Goal: Transaction & Acquisition: Purchase product/service

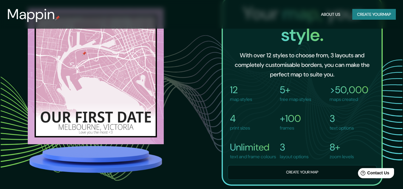
scroll to position [351, 0]
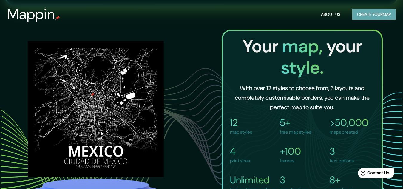
click at [362, 12] on button "Create your map" at bounding box center [374, 14] width 44 height 11
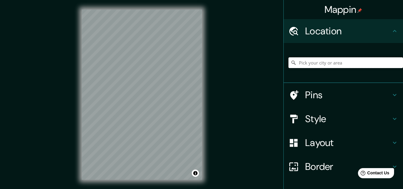
click at [350, 62] on input "Pick your city or area" at bounding box center [345, 62] width 115 height 11
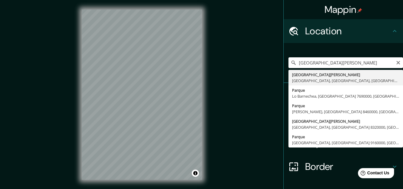
type input "[GEOGRAPHIC_DATA][PERSON_NAME], [GEOGRAPHIC_DATA], [GEOGRAPHIC_DATA], [GEOGRAPH…"
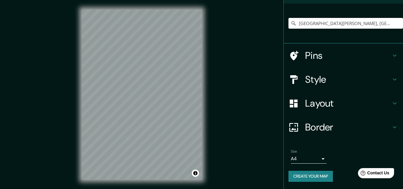
click at [347, 80] on h4 "Style" at bounding box center [348, 79] width 86 height 12
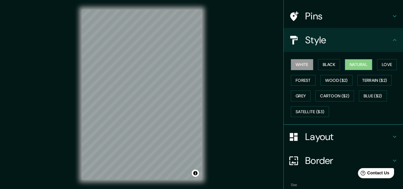
click at [357, 63] on button "Natural" at bounding box center [358, 64] width 27 height 11
click at [382, 63] on button "Love" at bounding box center [387, 64] width 20 height 11
click at [359, 64] on button "Natural" at bounding box center [358, 64] width 27 height 11
click at [299, 79] on button "Forest" at bounding box center [303, 80] width 25 height 11
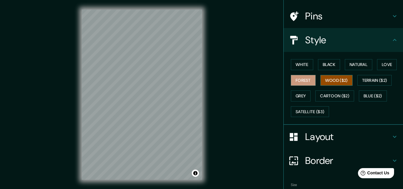
click at [334, 81] on button "Wood ($2)" at bounding box center [336, 80] width 32 height 11
click at [296, 95] on button "Grey" at bounding box center [301, 95] width 20 height 11
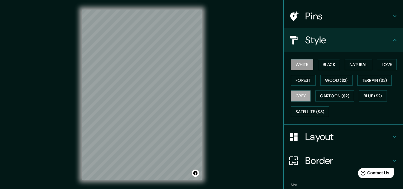
click at [299, 65] on button "White" at bounding box center [302, 64] width 22 height 11
click at [319, 64] on button "Black" at bounding box center [329, 64] width 22 height 11
click at [337, 64] on div "White Black Natural Love Forest Wood ($2) Terrain ($2) Grey Cartoon ($2) Blue (…" at bounding box center [345, 88] width 115 height 63
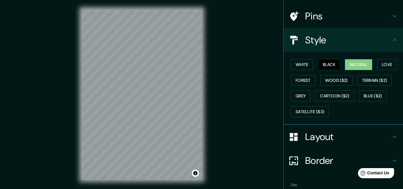
click at [349, 63] on button "Natural" at bounding box center [358, 64] width 27 height 11
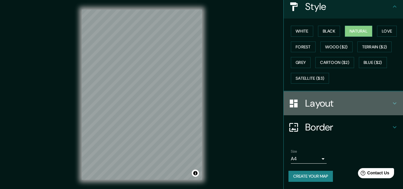
click at [334, 101] on h4 "Layout" at bounding box center [348, 103] width 86 height 12
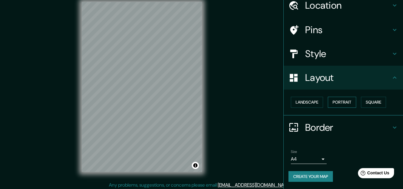
scroll to position [10, 0]
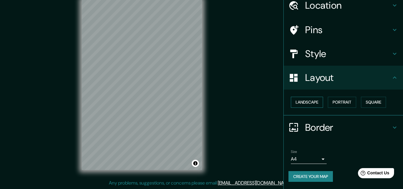
click at [303, 103] on button "Landscape" at bounding box center [307, 102] width 32 height 11
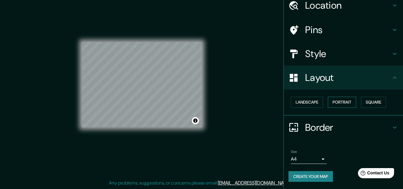
click at [334, 103] on button "Portrait" at bounding box center [342, 102] width 28 height 11
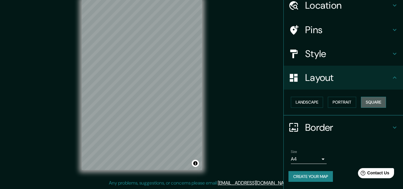
click at [373, 99] on button "Square" at bounding box center [373, 102] width 25 height 11
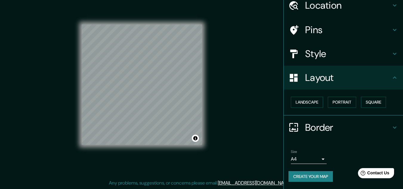
click at [310, 129] on h4 "Border" at bounding box center [348, 127] width 86 height 12
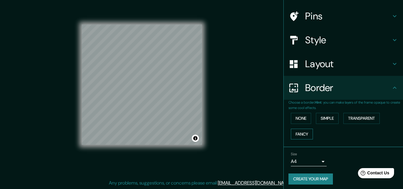
scroll to position [42, 0]
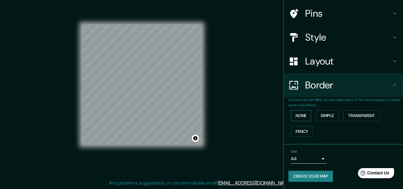
click at [296, 116] on button "None" at bounding box center [301, 115] width 20 height 11
click at [332, 115] on button "Simple" at bounding box center [327, 115] width 23 height 11
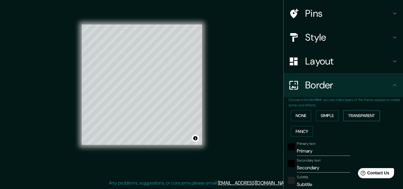
click at [368, 112] on button "Transparent" at bounding box center [361, 115] width 36 height 11
click at [300, 116] on button "None" at bounding box center [301, 115] width 20 height 11
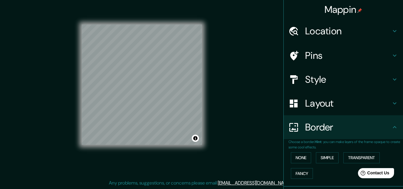
scroll to position [0, 0]
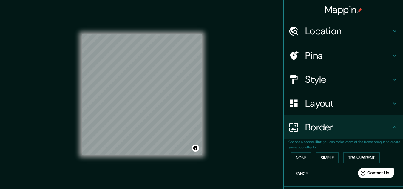
click at [325, 53] on h4 "Pins" at bounding box center [348, 56] width 86 height 12
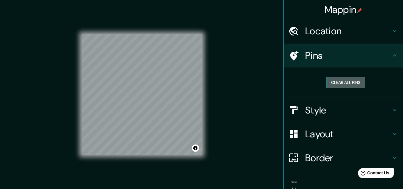
click at [335, 83] on button "Clear all pins" at bounding box center [345, 82] width 39 height 11
click at [336, 83] on button "Clear all pins" at bounding box center [345, 82] width 39 height 11
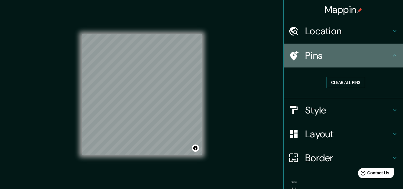
click at [391, 58] on icon at bounding box center [394, 55] width 7 height 7
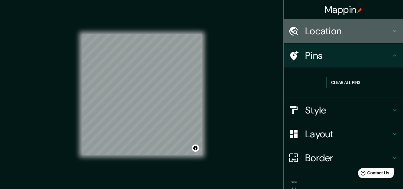
click at [336, 25] on h4 "Location" at bounding box center [348, 31] width 86 height 12
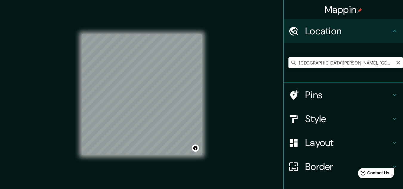
click at [379, 59] on input "[GEOGRAPHIC_DATA][PERSON_NAME], [GEOGRAPHIC_DATA], [GEOGRAPHIC_DATA], [GEOGRAPH…" at bounding box center [345, 62] width 115 height 11
click at [396, 64] on icon "Clear" at bounding box center [398, 62] width 5 height 5
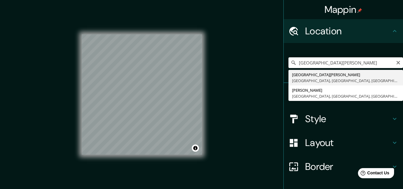
type input "[GEOGRAPHIC_DATA][PERSON_NAME], [GEOGRAPHIC_DATA], [GEOGRAPHIC_DATA], [GEOGRAPH…"
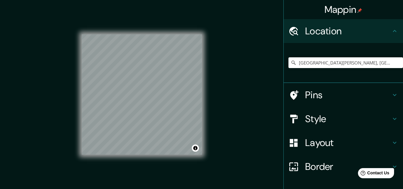
scroll to position [1, 0]
